Goal: Task Accomplishment & Management: Manage account settings

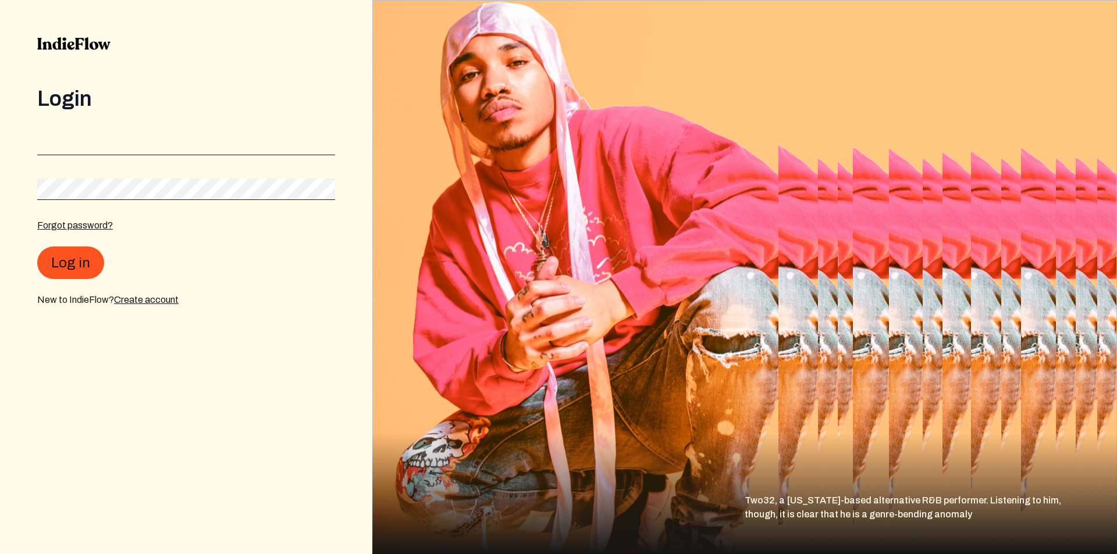
click at [184, 126] on div "Login Forgot password? Log in New to IndieFlow? Create account" at bounding box center [186, 197] width 298 height 220
click at [177, 143] on input "email" at bounding box center [186, 145] width 298 height 22
paste input "[EMAIL_ADDRESS][DOMAIN_NAME]"
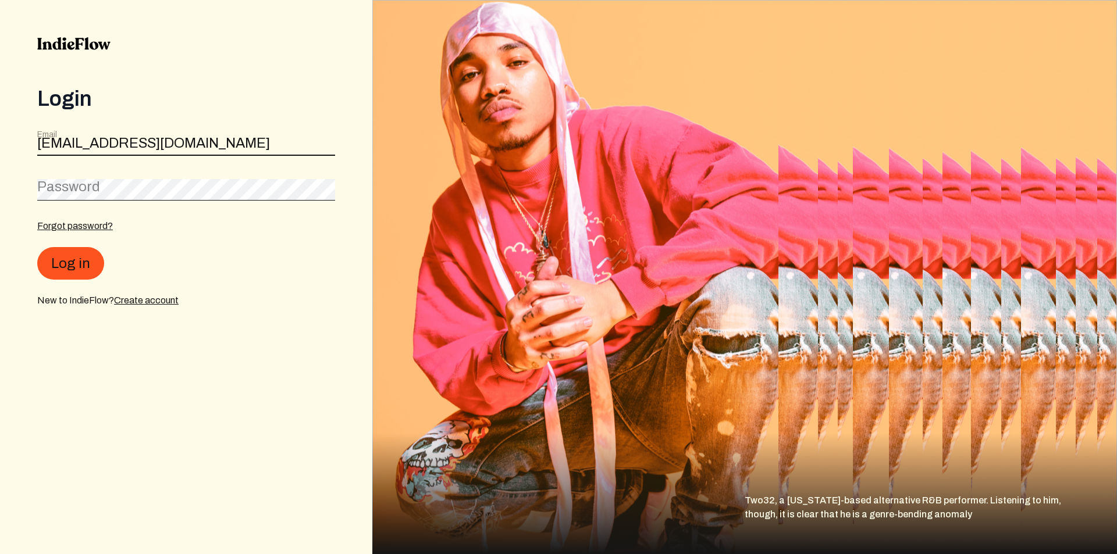
type input "[EMAIL_ADDRESS][DOMAIN_NAME]"
click at [69, 263] on button "Log in" at bounding box center [70, 263] width 67 height 33
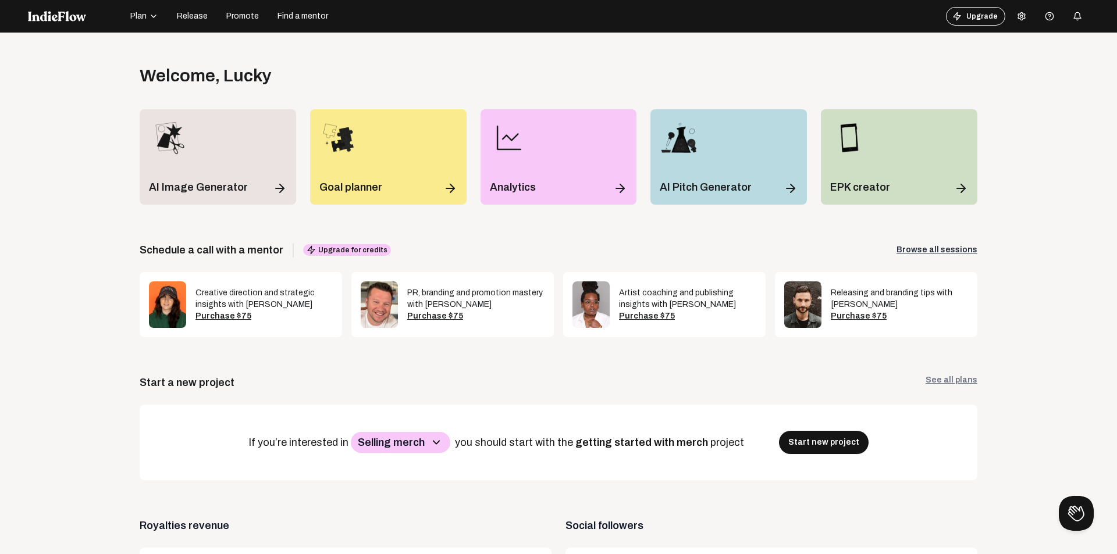
click at [477, 69] on div "Welcome , Lucky Log out" at bounding box center [558, 75] width 837 height 21
click at [187, 18] on span "Release" at bounding box center [192, 16] width 31 height 12
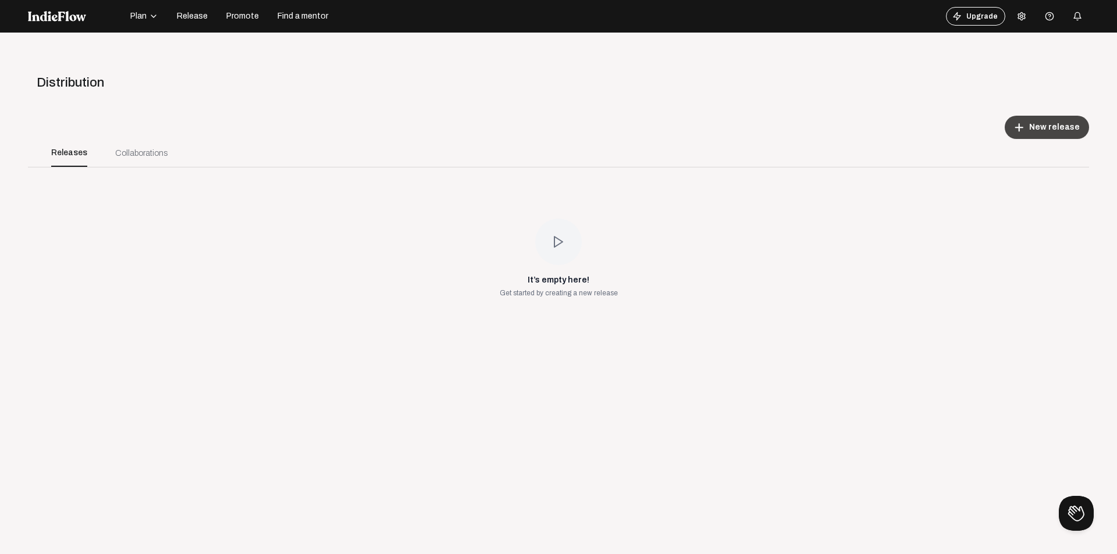
click at [1015, 121] on button "add New release" at bounding box center [1046, 127] width 84 height 23
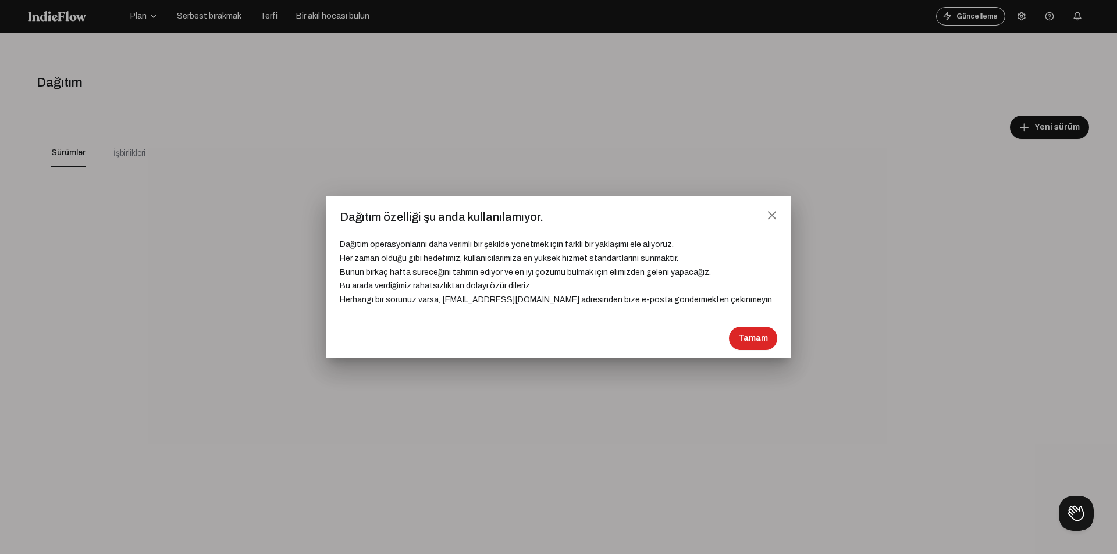
click at [553, 274] on font "Bunun birkaç hafta süreceğini tahmin ediyor ve en iyi çözümü bulmak için elimiz…" at bounding box center [525, 272] width 371 height 9
click at [564, 231] on h3 "Dağıtım operasyonlarını daha verimli bir şekilde yönetmek için farklı bir yakla…" at bounding box center [558, 265] width 437 height 83
click at [571, 139] on div at bounding box center [558, 277] width 1117 height 554
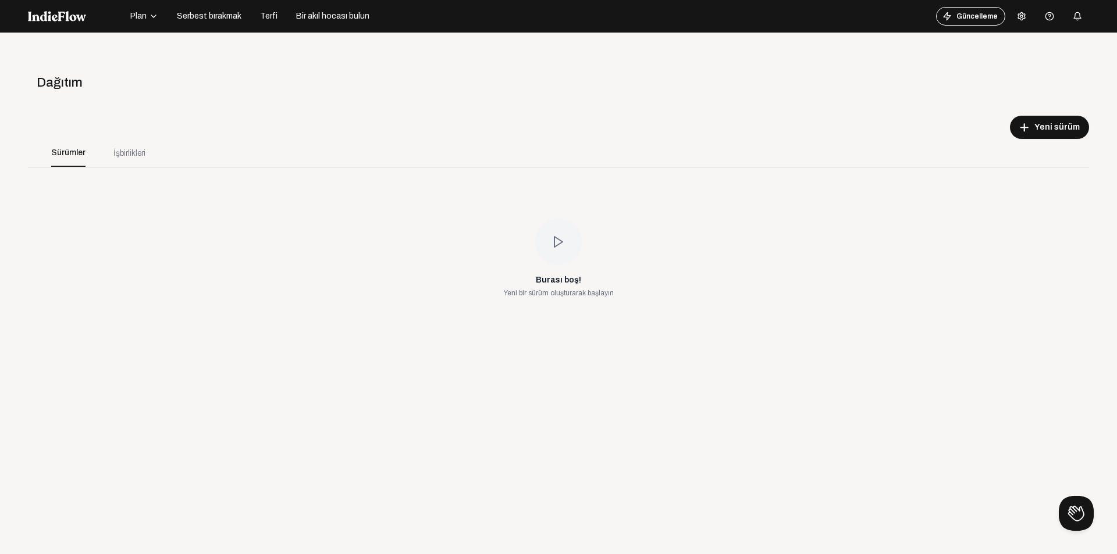
click at [1017, 15] on icon at bounding box center [1021, 16] width 9 height 9
click at [864, 105] on div at bounding box center [558, 277] width 1117 height 554
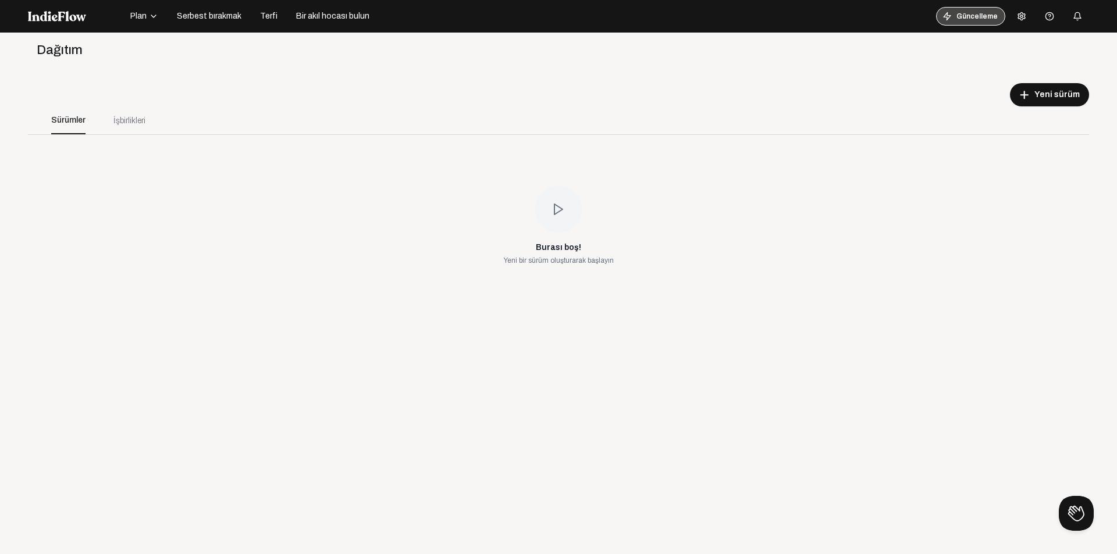
click at [955, 22] on button "Güncelleme" at bounding box center [970, 16] width 69 height 19
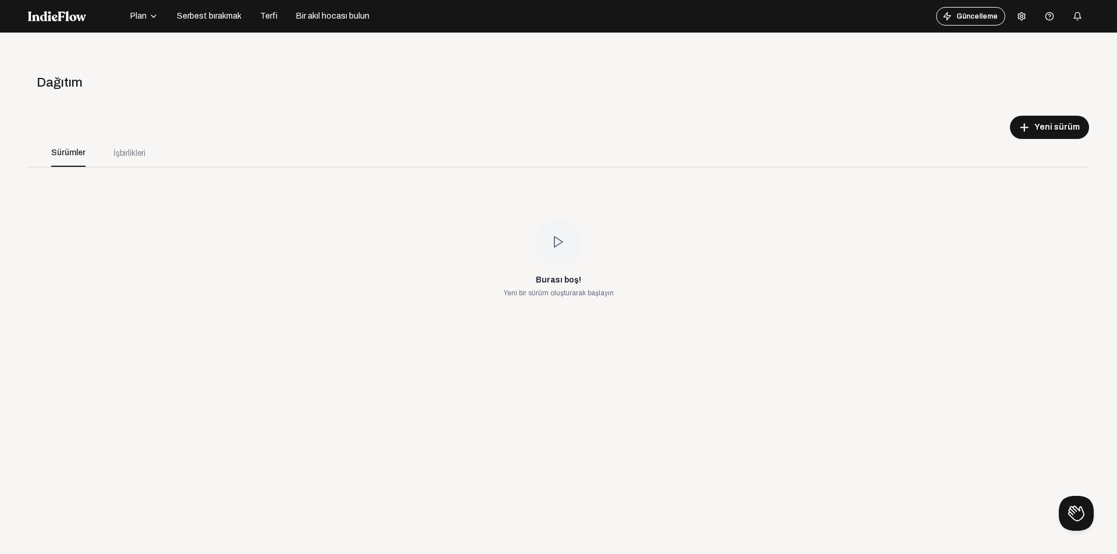
click at [1010, 19] on button at bounding box center [1021, 16] width 23 height 23
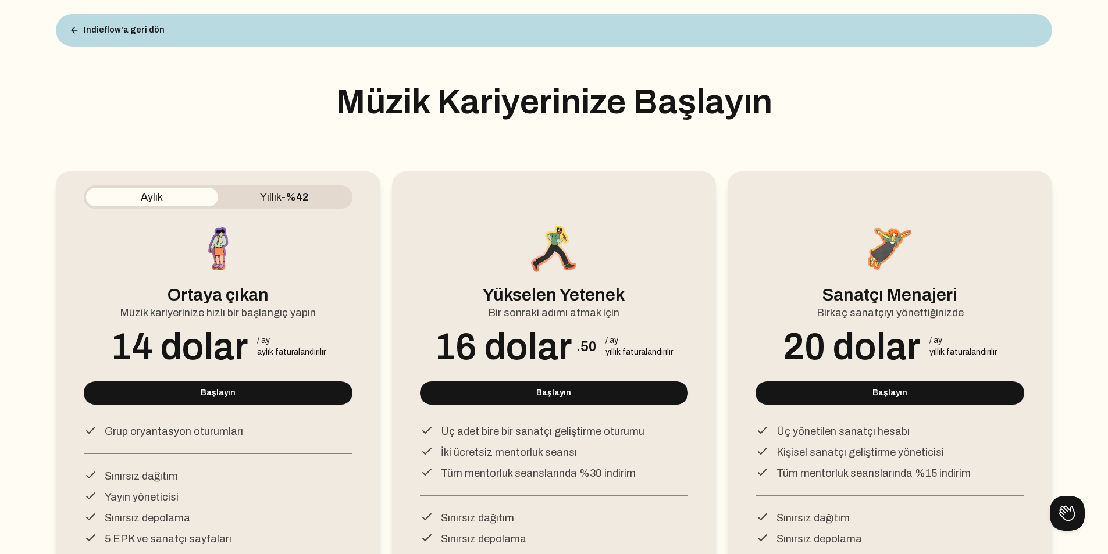
drag, startPoint x: 230, startPoint y: 81, endPoint x: 584, endPoint y: 158, distance: 363.0
click at [586, 158] on div "Indieflow'a geri dön Müzik Kariyerinize Başlayın Aylık Yıllık -%42 Ortaya çıkan…" at bounding box center [554, 329] width 996 height 659
click at [584, 158] on div at bounding box center [554, 162] width 325 height 17
click at [93, 23] on button "Indieflow'a geri dön" at bounding box center [116, 30] width 113 height 23
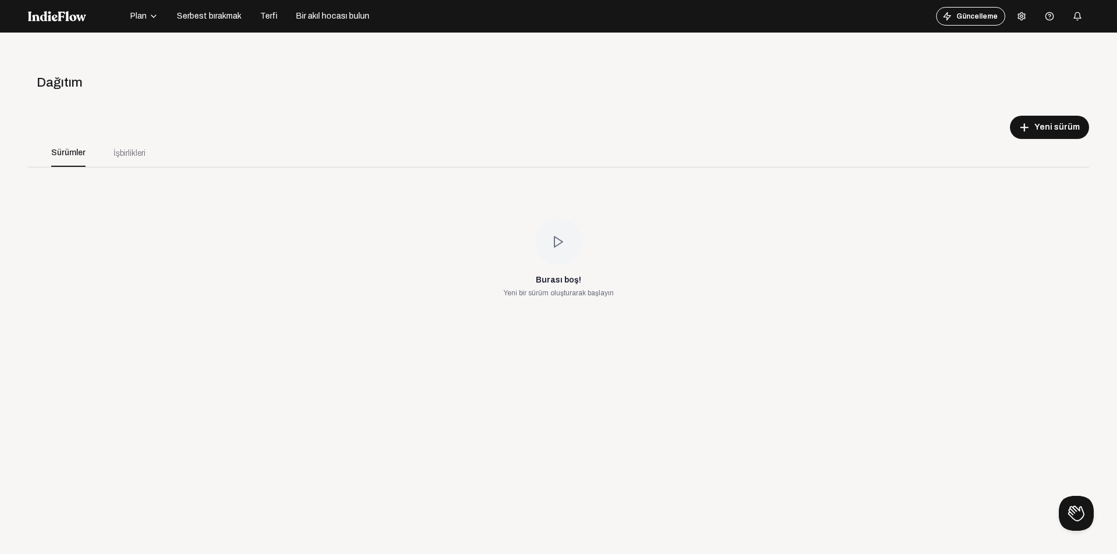
click at [1010, 11] on button at bounding box center [1021, 16] width 23 height 23
click at [1035, 138] on font "Çıkış yap" at bounding box center [1034, 140] width 28 height 8
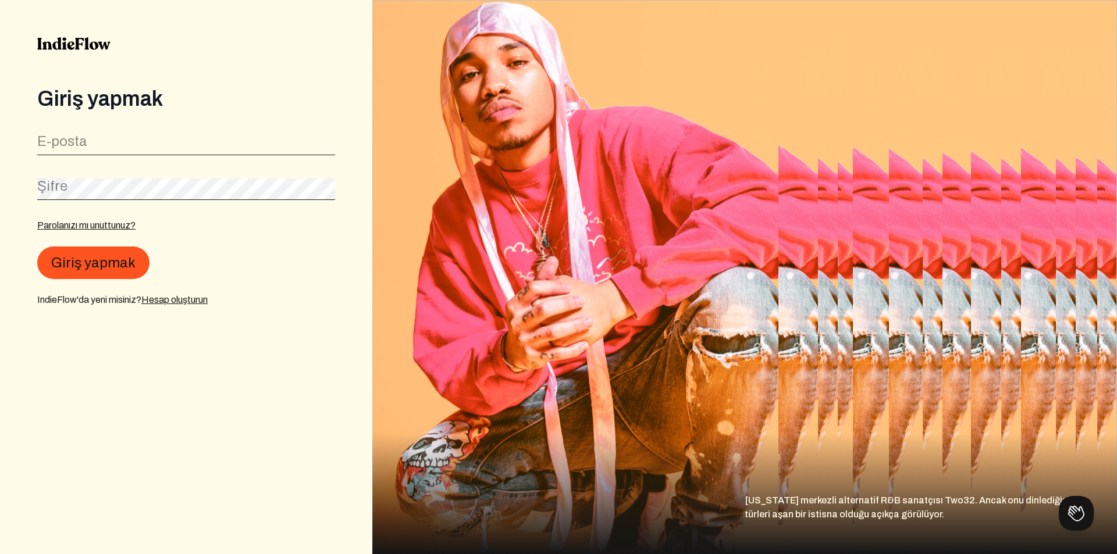
click at [256, 160] on form "E-posta Şifre Parolanızı mı unuttunuz? Giriş yapmak IndieFlow'da yeni misiniz? …" at bounding box center [186, 218] width 298 height 178
click at [251, 149] on input "email" at bounding box center [186, 145] width 298 height 22
paste input "[EMAIL_ADDRESS][DOMAIN_NAME]"
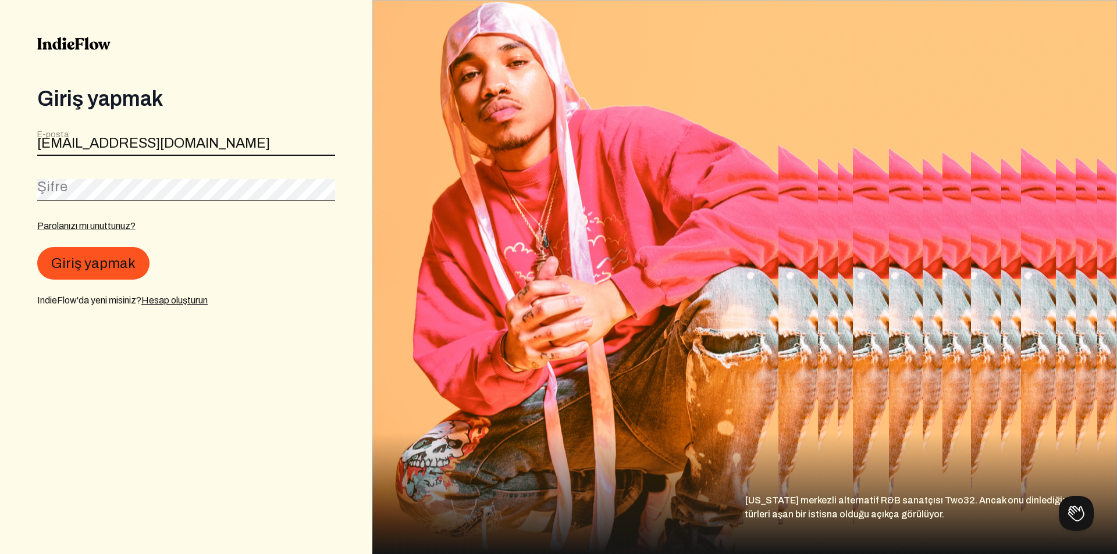
type input "[EMAIL_ADDRESS][DOMAIN_NAME]"
click at [37, 247] on button "Giriş yapmak" at bounding box center [93, 263] width 112 height 33
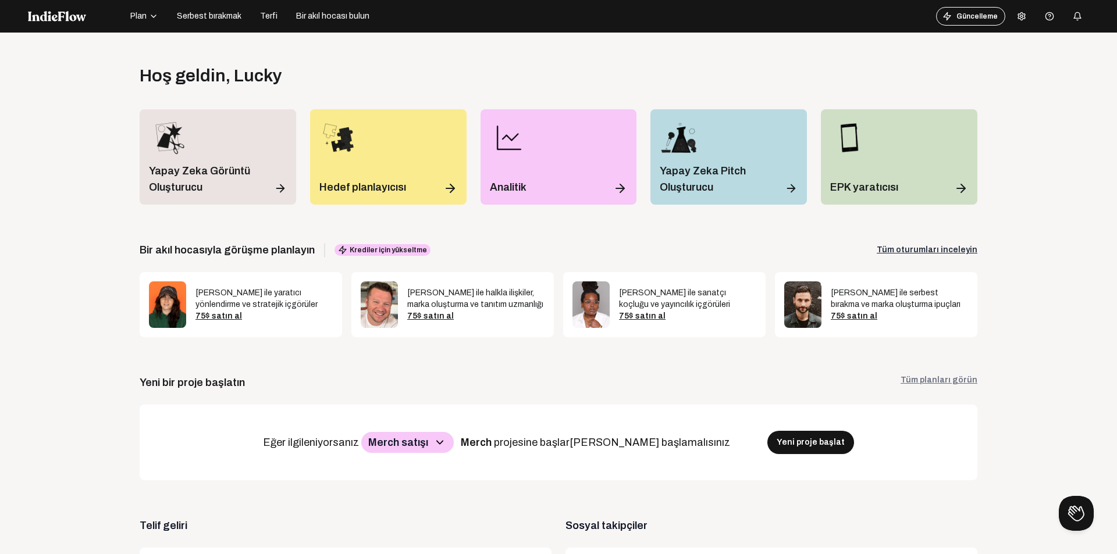
click at [219, 22] on button "Serbest bırakmak" at bounding box center [209, 16] width 79 height 19
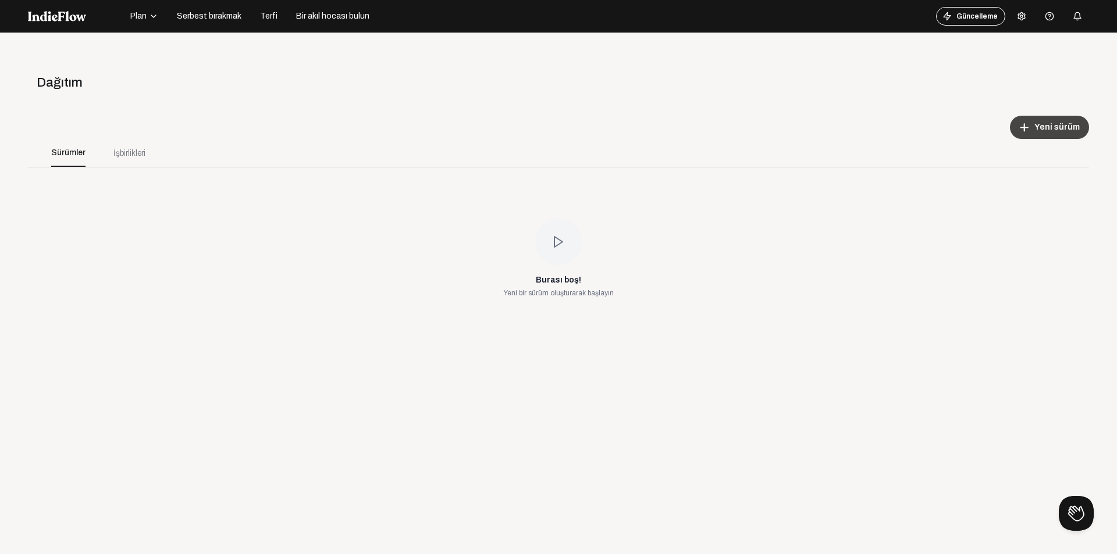
click at [1045, 129] on font "Yeni sürüm" at bounding box center [1056, 127] width 45 height 9
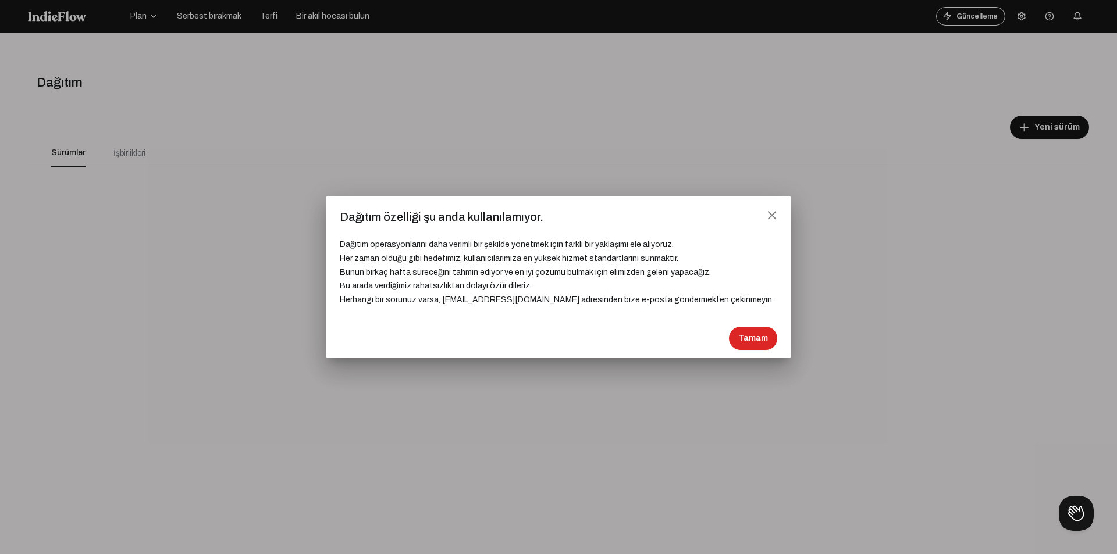
click at [1005, 123] on body "Plan Serbest bırakmak Terfi Bir akıl hocası bulun Güncelleme Yardım merkezi Men…" at bounding box center [558, 277] width 1117 height 554
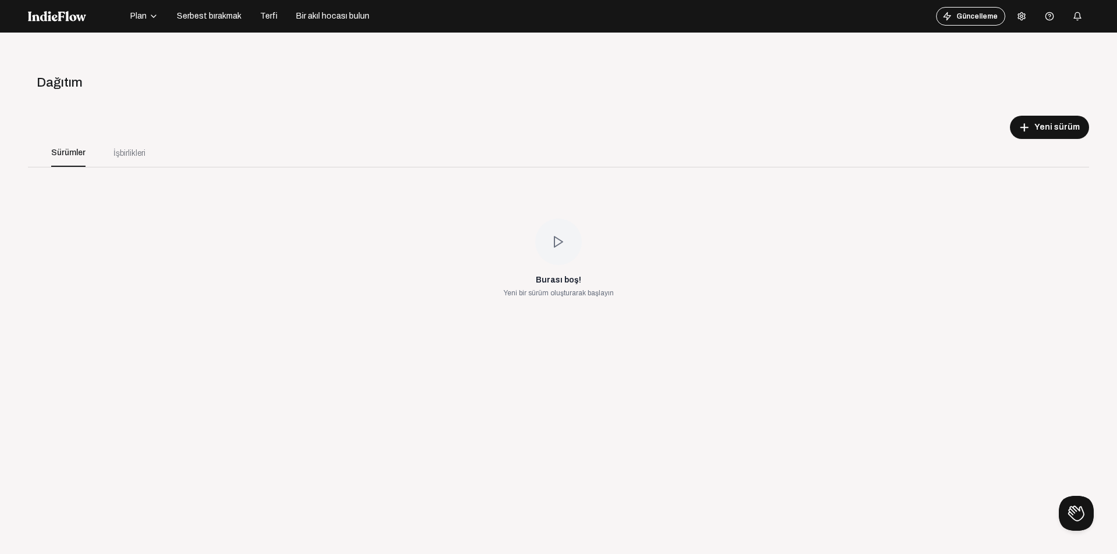
click at [1017, 17] on icon at bounding box center [1021, 16] width 9 height 9
click at [1044, 147] on link "Çıkış yap" at bounding box center [1045, 140] width 79 height 15
